Goal: Information Seeking & Learning: Learn about a topic

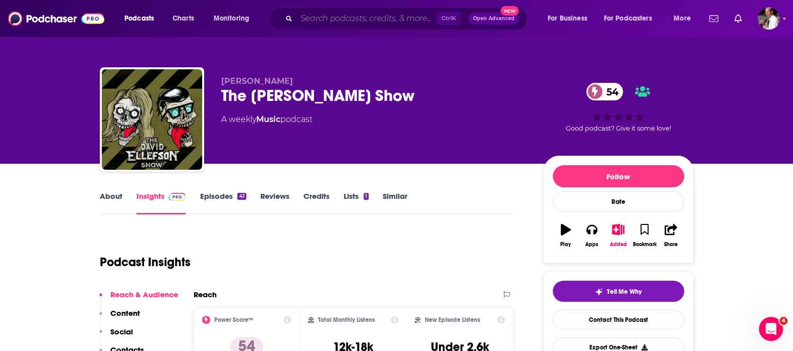
click at [364, 16] on input "Search podcasts, credits, & more..." at bounding box center [366, 19] width 140 height 16
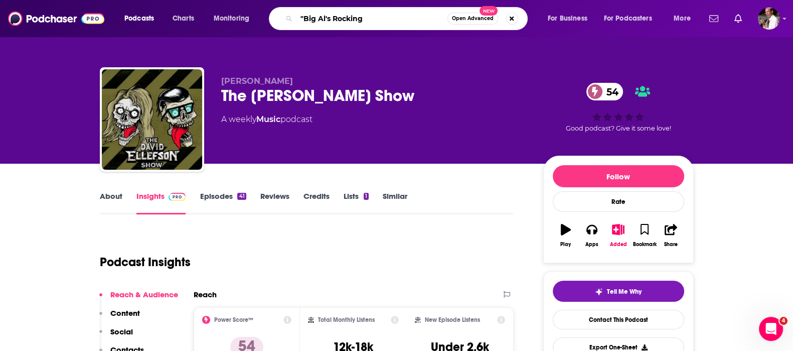
type input ""Big Al's Rocking""
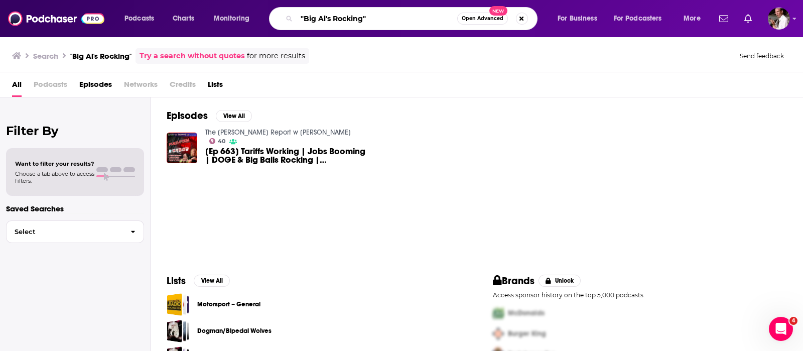
click at [364, 13] on input ""Big Al's Rocking"" at bounding box center [376, 19] width 161 height 16
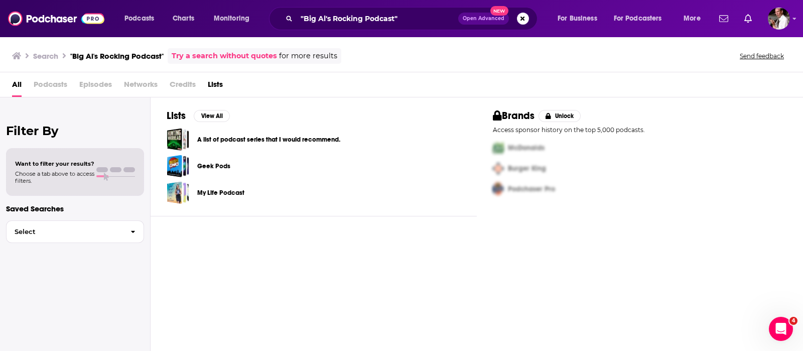
click at [49, 57] on h3 "Search" at bounding box center [45, 56] width 25 height 10
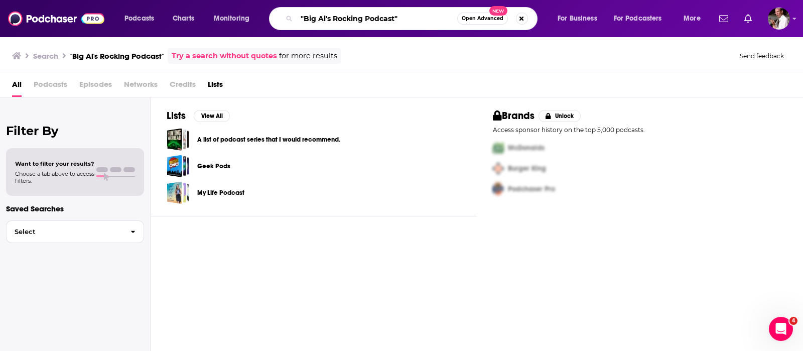
click at [396, 16] on input ""Big Al's Rocking Podcast"" at bounding box center [376, 19] width 161 height 16
click at [304, 18] on input ""Big Al's Rocking Podcast" at bounding box center [376, 19] width 161 height 16
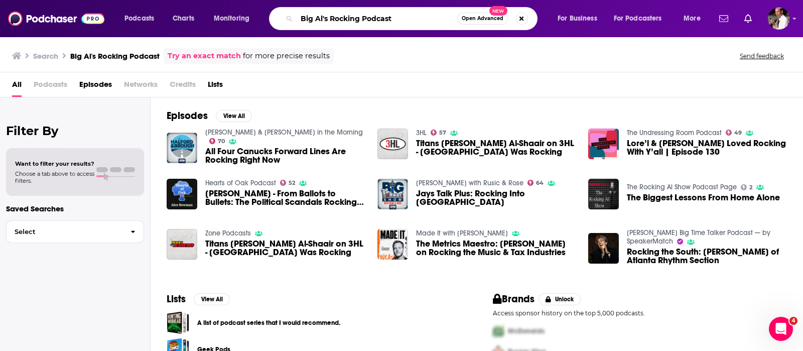
drag, startPoint x: 409, startPoint y: 19, endPoint x: 262, endPoint y: 2, distance: 148.0
click at [262, 2] on div "Podcasts Charts Monitoring Big Al's Rocking Podcast Open Advanced New For Busin…" at bounding box center [401, 18] width 803 height 37
type input "Dumb People Town"
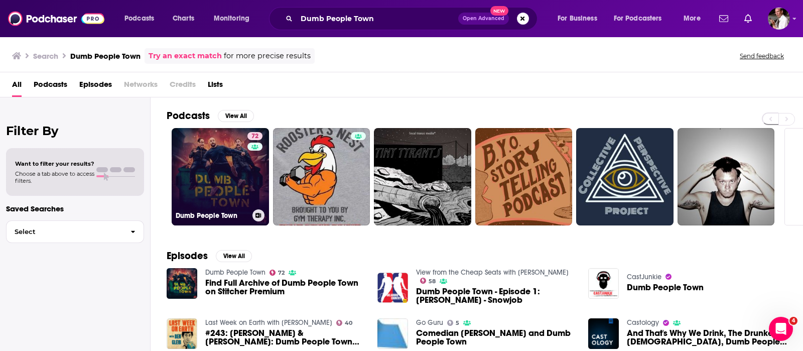
click at [223, 176] on link "72 Dumb People Town" at bounding box center [220, 176] width 97 height 97
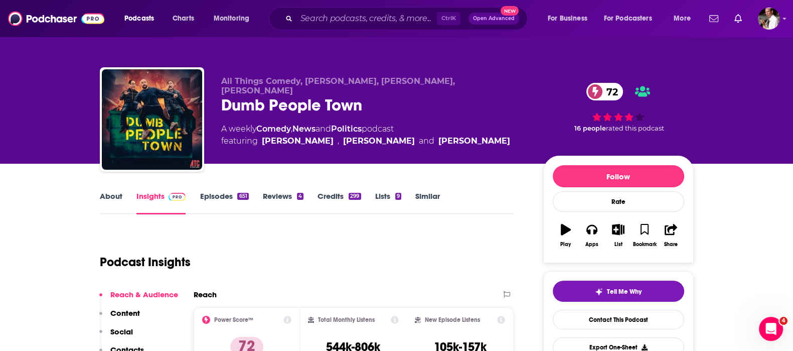
scroll to position [83, 0]
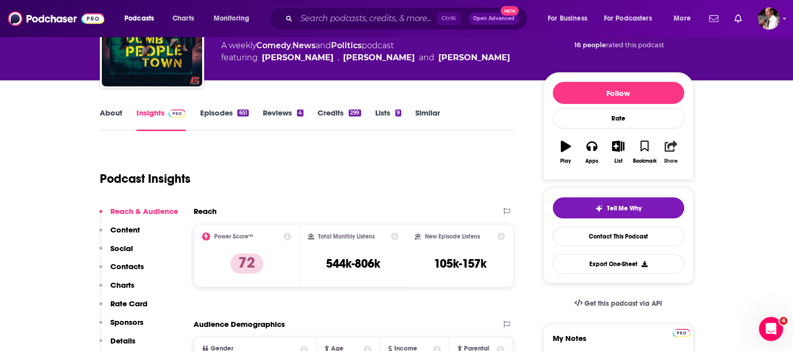
click at [674, 150] on icon "button" at bounding box center [671, 145] width 13 height 11
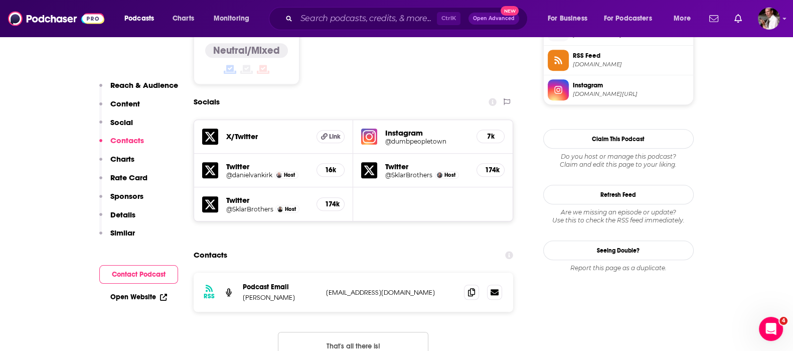
scroll to position [919, 0]
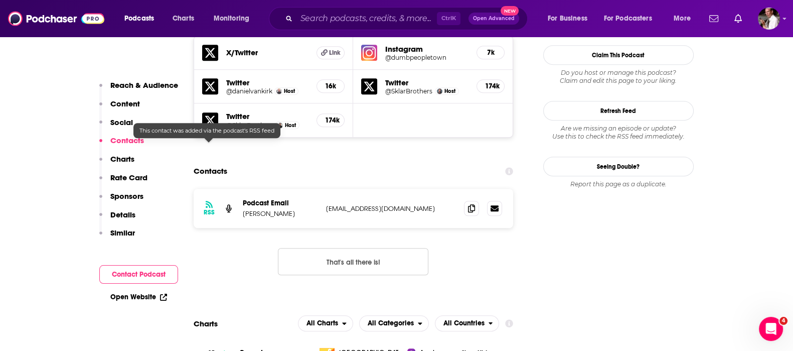
click at [206, 200] on icon at bounding box center [209, 204] width 7 height 8
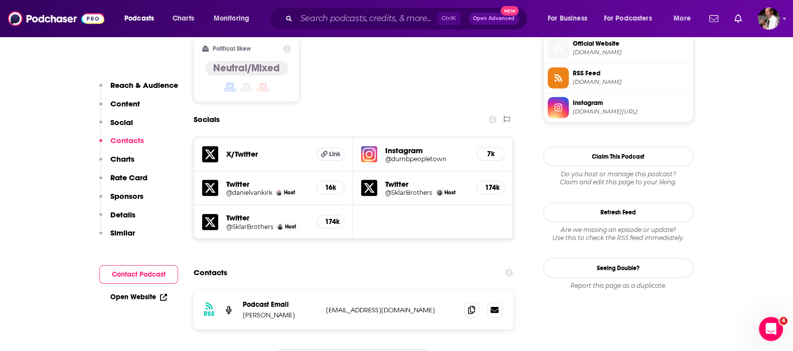
scroll to position [836, 0]
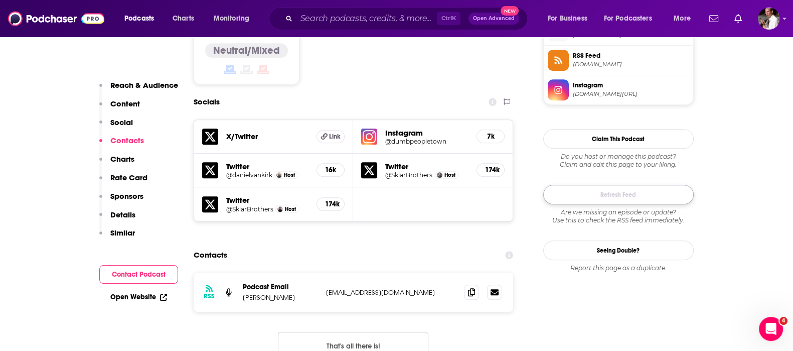
click at [614, 194] on button "Refresh Feed" at bounding box center [618, 195] width 150 height 20
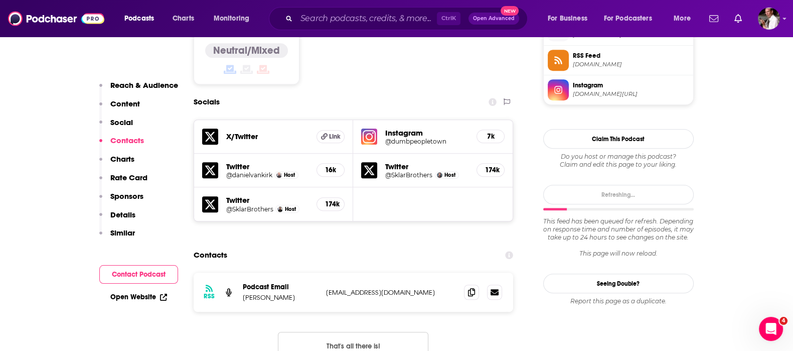
click at [578, 58] on span "RSS Feed" at bounding box center [631, 55] width 116 height 9
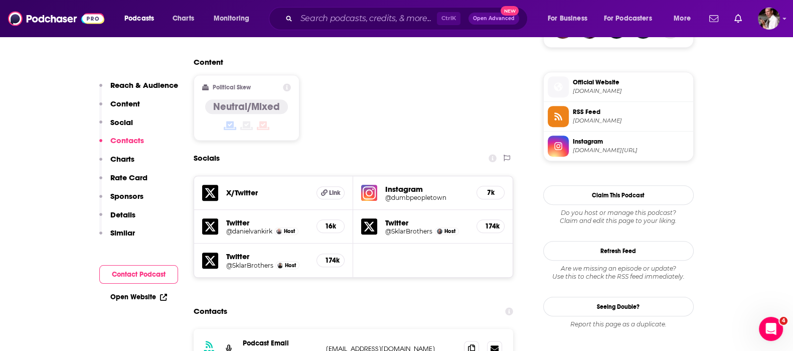
scroll to position [752, 0]
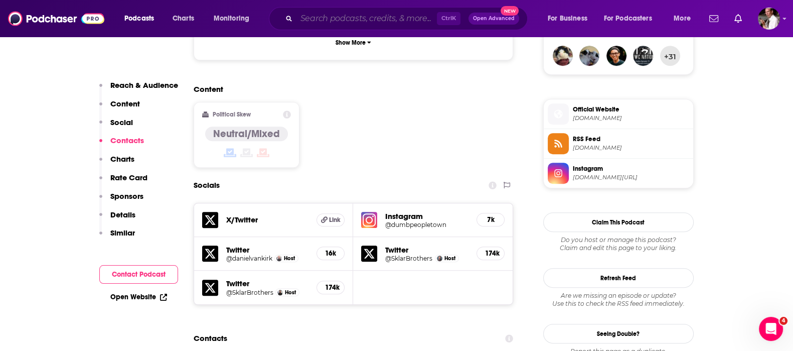
click at [335, 17] on input "Search podcasts, credits, & more..." at bounding box center [366, 19] width 140 height 16
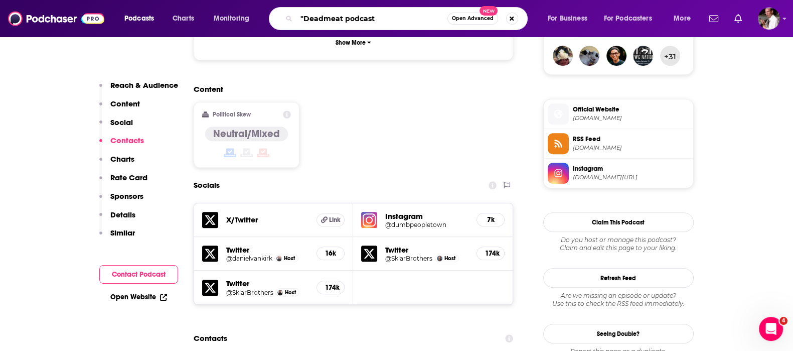
type input ""Deadmeat podcast""
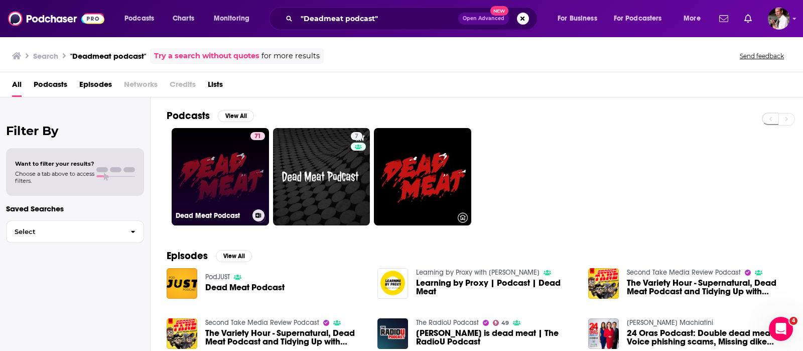
click at [233, 152] on link "71 Dead Meat Podcast" at bounding box center [220, 176] width 97 height 97
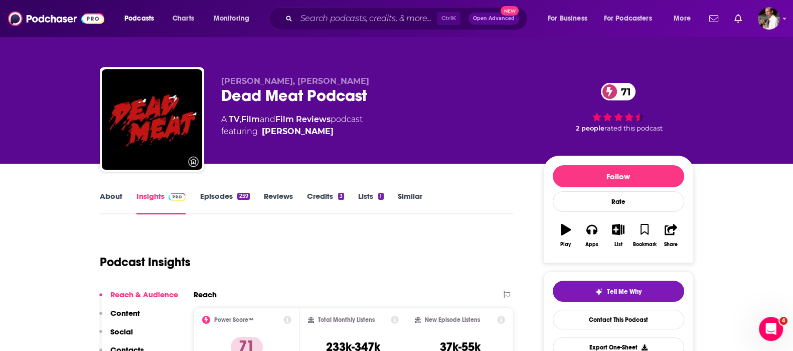
click at [211, 197] on link "Episodes 259" at bounding box center [225, 202] width 50 height 23
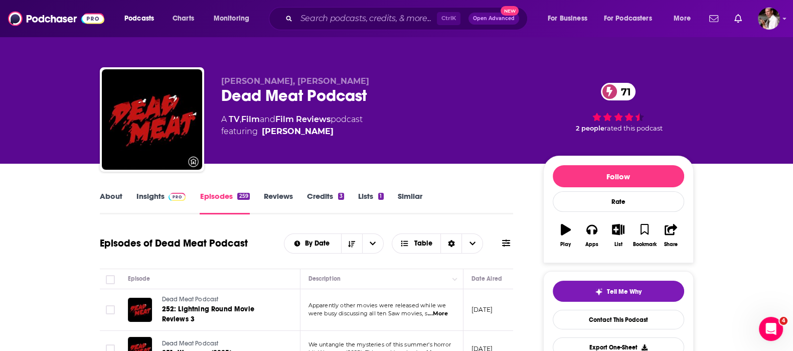
click at [144, 191] on link "Insights" at bounding box center [161, 202] width 50 height 23
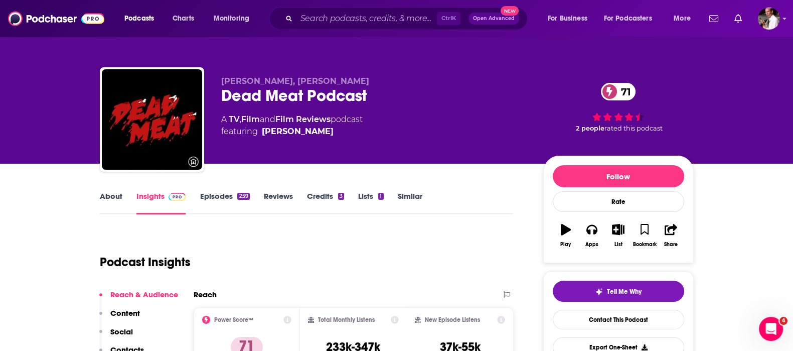
scroll to position [83, 0]
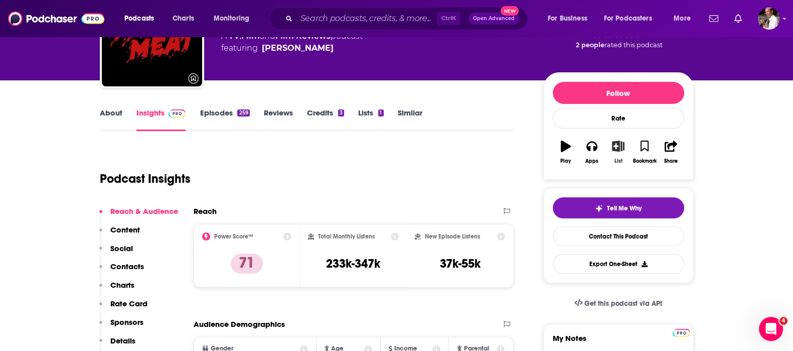
click at [617, 151] on button "List" at bounding box center [618, 152] width 26 height 36
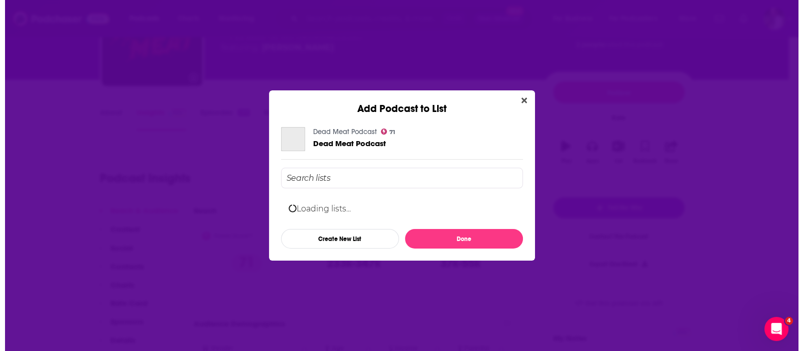
scroll to position [0, 0]
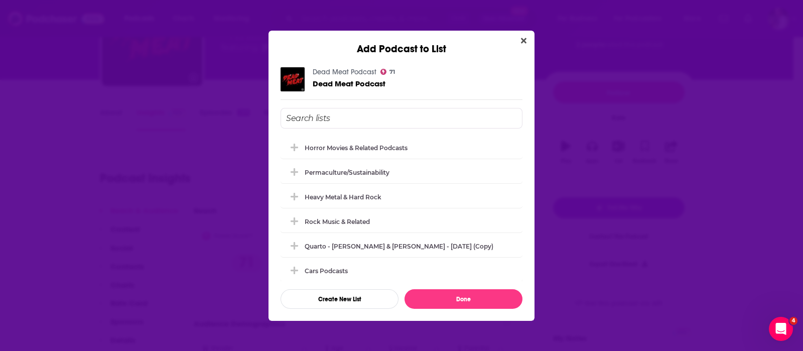
click at [305, 175] on div "Permaculture/Sustainability" at bounding box center [346, 173] width 85 height 8
click at [298, 172] on span "Add Podcast To List" at bounding box center [294, 172] width 10 height 10
click at [376, 144] on div "Horror Movies & Related Podcasts" at bounding box center [358, 147] width 109 height 8
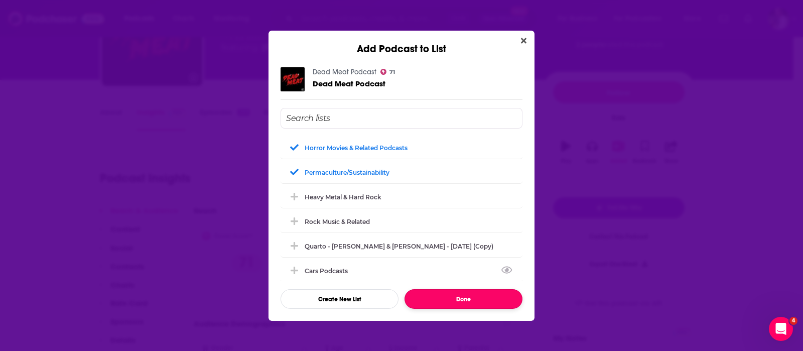
click at [456, 297] on button "Done" at bounding box center [463, 299] width 118 height 20
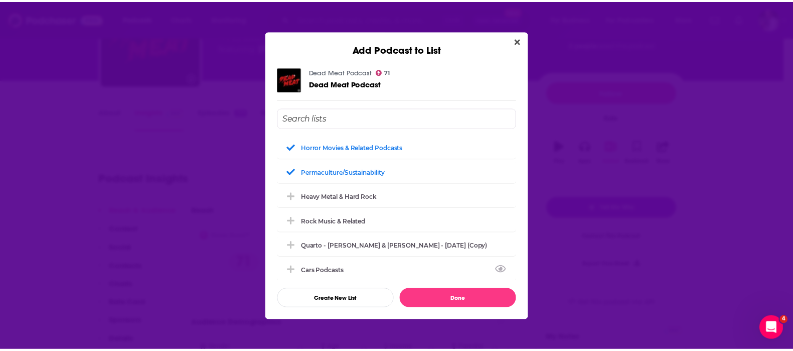
scroll to position [83, 0]
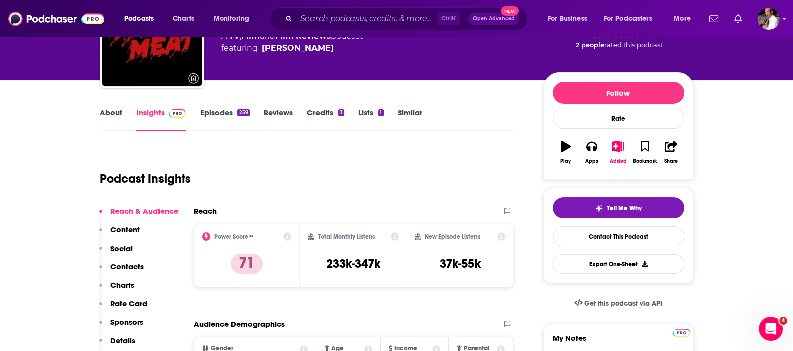
click at [294, 18] on div "Ctrl K Open Advanced New" at bounding box center [398, 18] width 259 height 23
click at [308, 16] on input "Search podcasts, credits, & more..." at bounding box center [366, 19] width 140 height 16
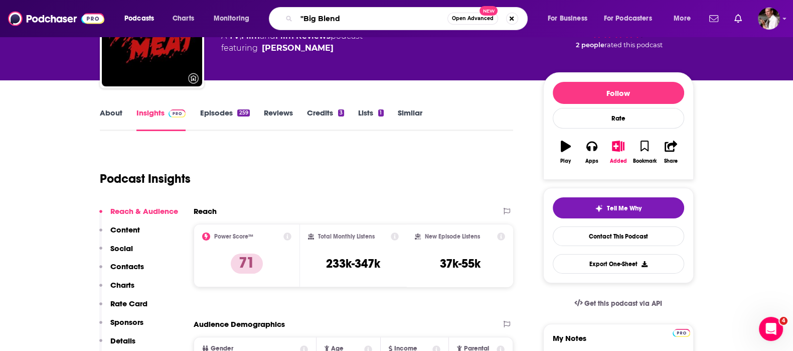
type input ""Big Blend""
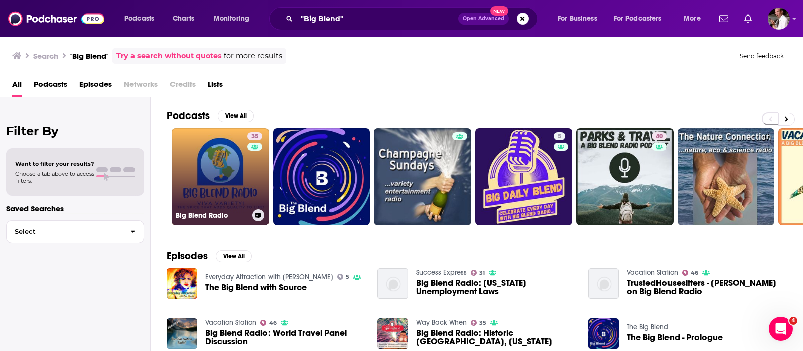
click at [201, 183] on link "35 Big Blend Radio" at bounding box center [220, 176] width 97 height 97
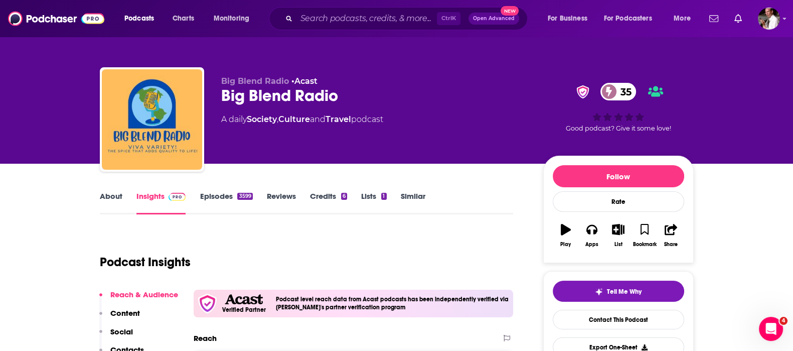
scroll to position [83, 0]
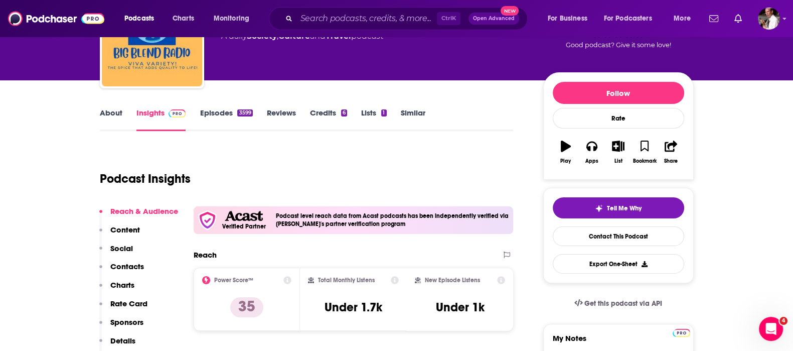
click at [214, 111] on link "Episodes 3599" at bounding box center [226, 119] width 53 height 23
